Goal: Task Accomplishment & Management: Manage account settings

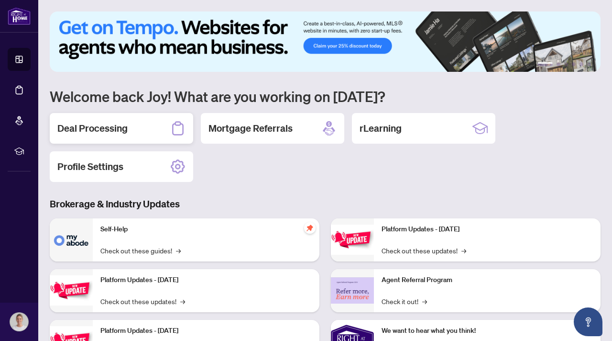
click at [112, 133] on h2 "Deal Processing" at bounding box center [92, 128] width 70 height 13
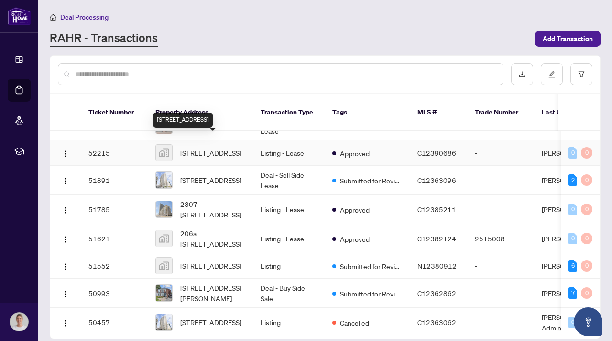
scroll to position [21, 0]
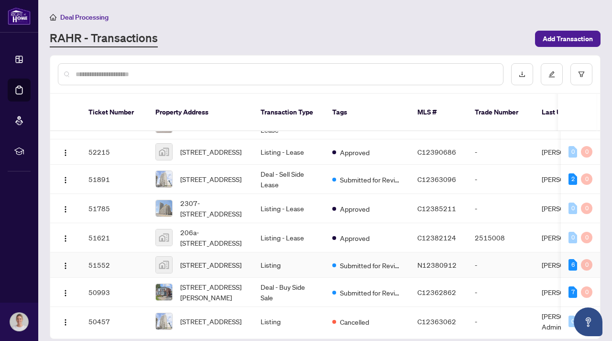
click at [203, 277] on td "[STREET_ADDRESS][PERSON_NAME]" at bounding box center [200, 291] width 105 height 29
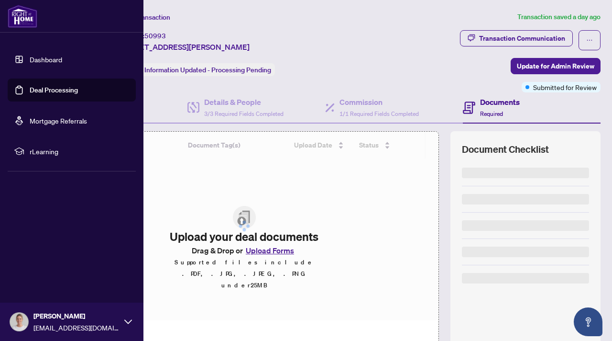
click at [46, 56] on link "Dashboard" at bounding box center [46, 59] width 33 height 9
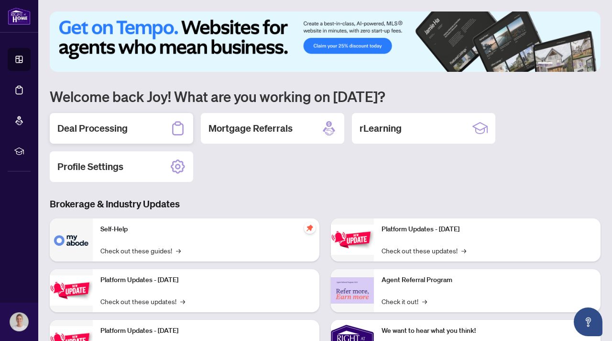
click at [133, 134] on div "Deal Processing" at bounding box center [122, 128] width 144 height 31
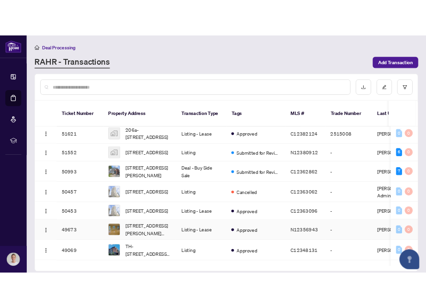
scroll to position [129, 0]
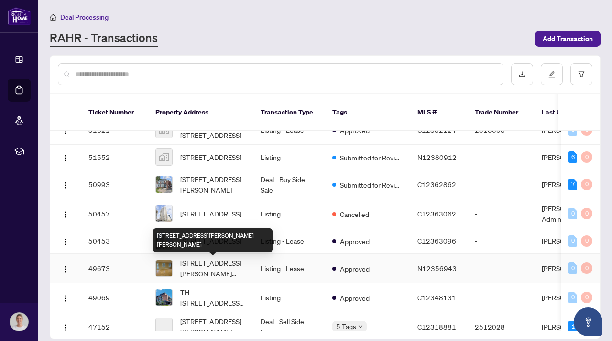
click at [212, 267] on span "[STREET_ADDRESS][PERSON_NAME][PERSON_NAME]" at bounding box center [212, 267] width 65 height 21
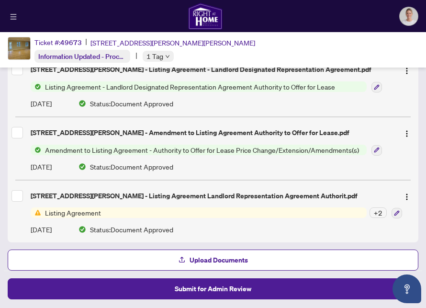
scroll to position [117, 0]
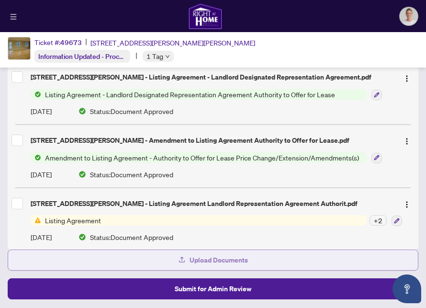
click at [217, 255] on span "Upload Documents" at bounding box center [218, 259] width 58 height 15
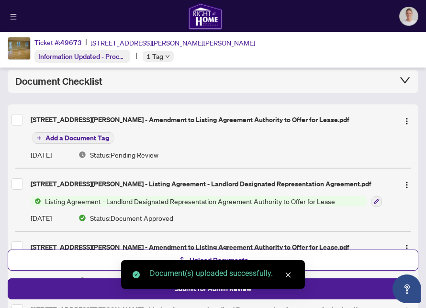
scroll to position [0, 0]
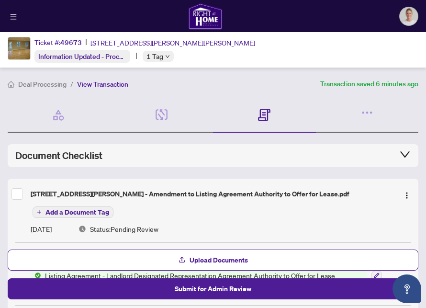
click at [88, 211] on span "Add a Document Tag" at bounding box center [77, 212] width 64 height 7
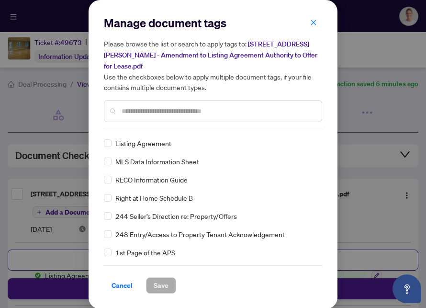
click at [157, 108] on input "text" at bounding box center [218, 111] width 192 height 11
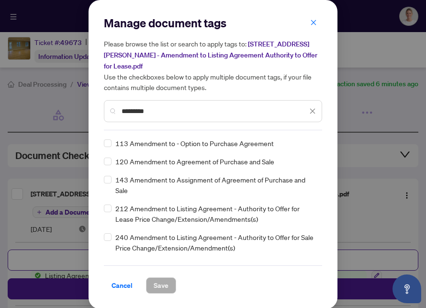
type input "*********"
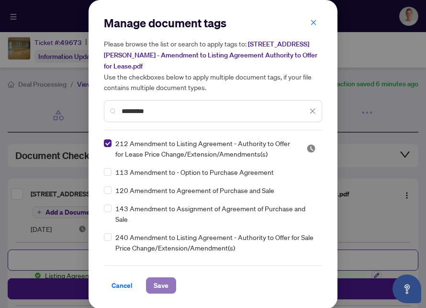
click at [164, 286] on span "Save" at bounding box center [161, 284] width 15 height 15
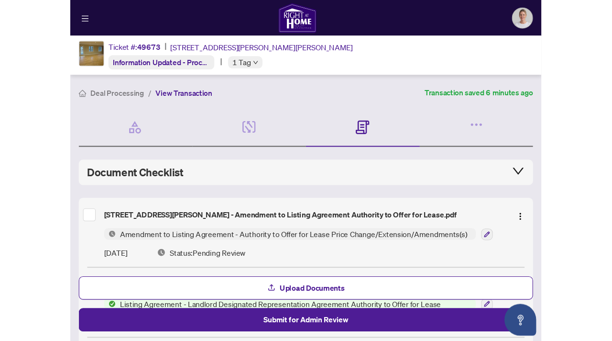
scroll to position [55, 0]
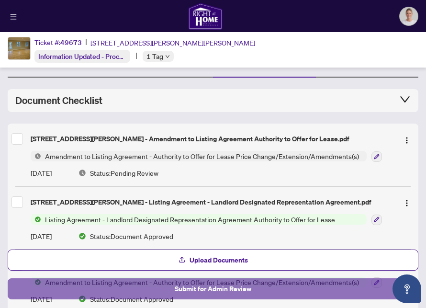
click at [190, 294] on span "Submit for Admin Review" at bounding box center [213, 288] width 77 height 15
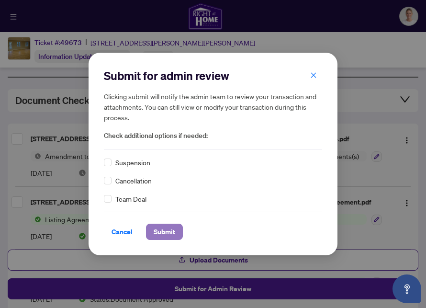
click at [172, 225] on span "Submit" at bounding box center [165, 231] width 22 height 15
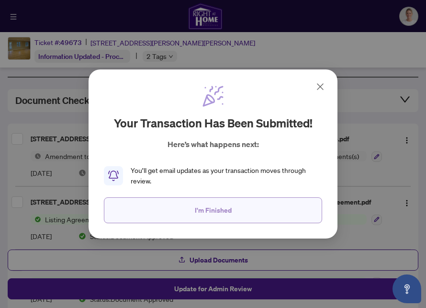
click at [238, 212] on button "I'm Finished" at bounding box center [213, 210] width 218 height 26
